Goal: Find specific page/section: Find specific page/section

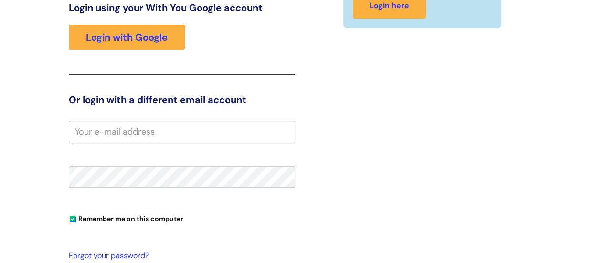
scroll to position [146, 0]
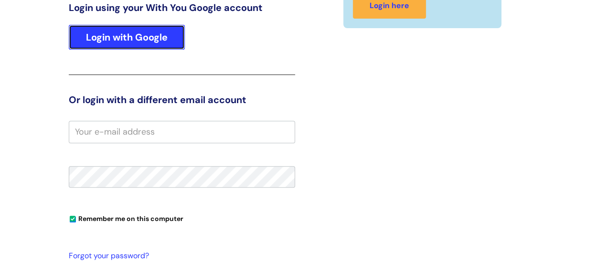
click at [136, 39] on link "Login with Google" at bounding box center [127, 37] width 116 height 25
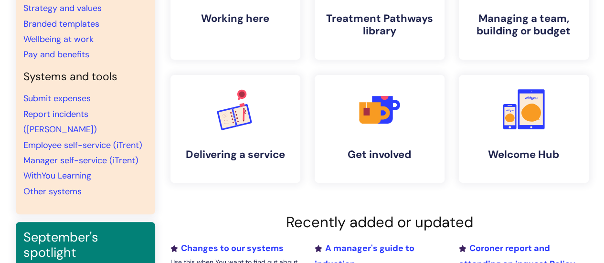
scroll to position [93, 0]
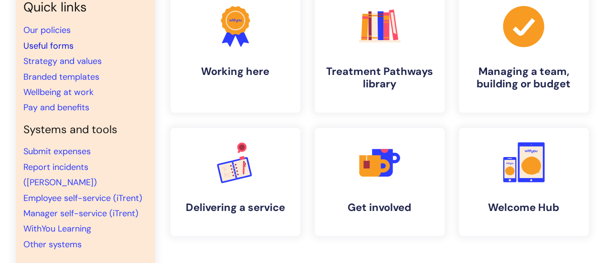
click at [44, 43] on link "Useful forms" at bounding box center [48, 45] width 50 height 11
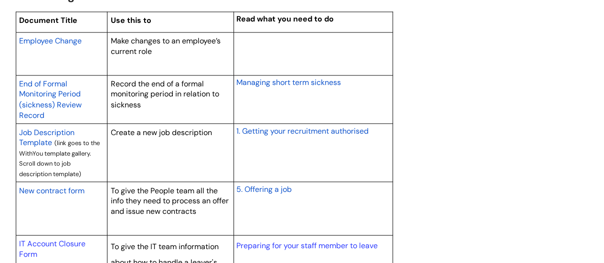
scroll to position [801, 0]
click at [42, 36] on span "Employee Change" at bounding box center [50, 40] width 63 height 10
